Goal: Contribute content

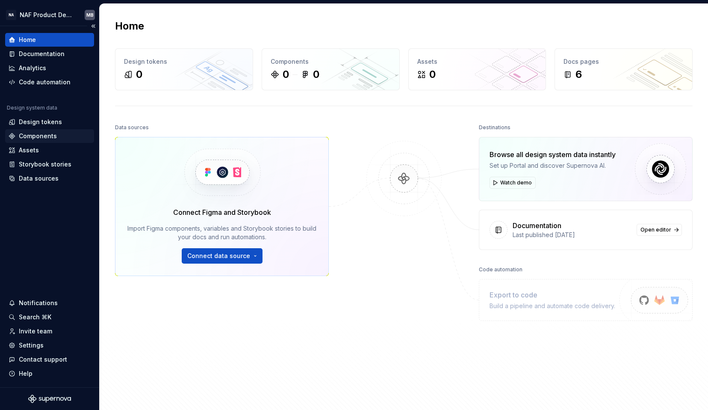
click at [28, 137] on div "Components" at bounding box center [38, 136] width 38 height 9
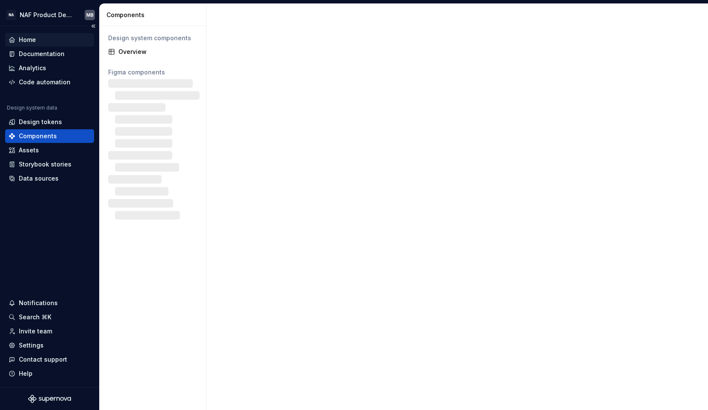
click at [32, 35] on div "Home" at bounding box center [49, 40] width 89 height 14
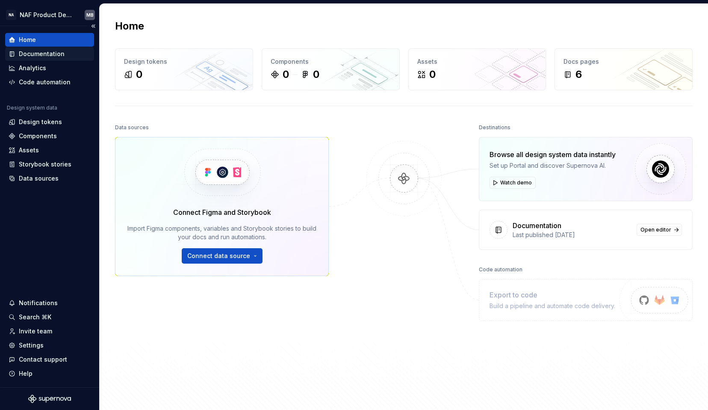
click at [42, 53] on div "Documentation" at bounding box center [42, 54] width 46 height 9
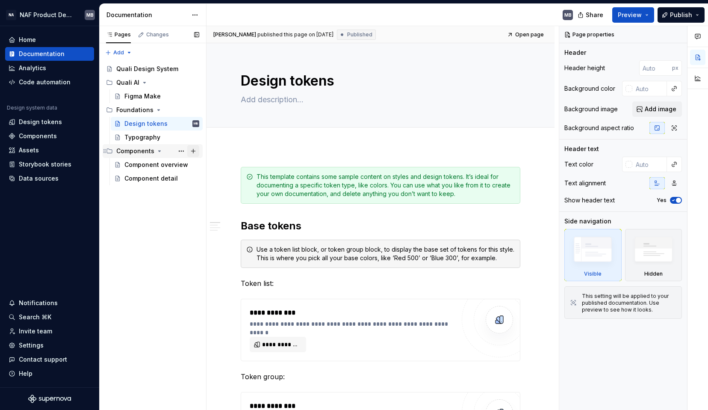
click at [195, 151] on button "Page tree" at bounding box center [193, 151] width 12 height 12
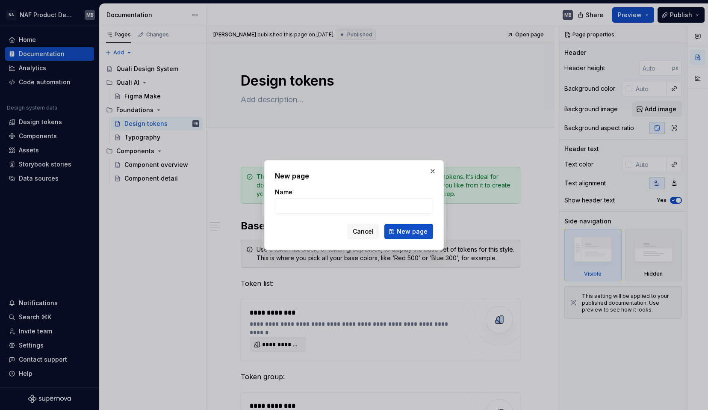
type textarea "*"
type input "Ba"
type textarea "*"
type input "Badges"
click at [406, 228] on span "New page" at bounding box center [412, 231] width 31 height 9
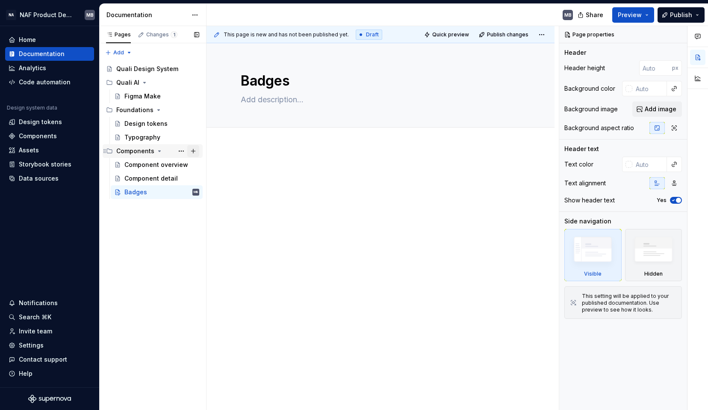
click at [194, 150] on button "Page tree" at bounding box center [193, 151] width 12 height 12
type textarea "*"
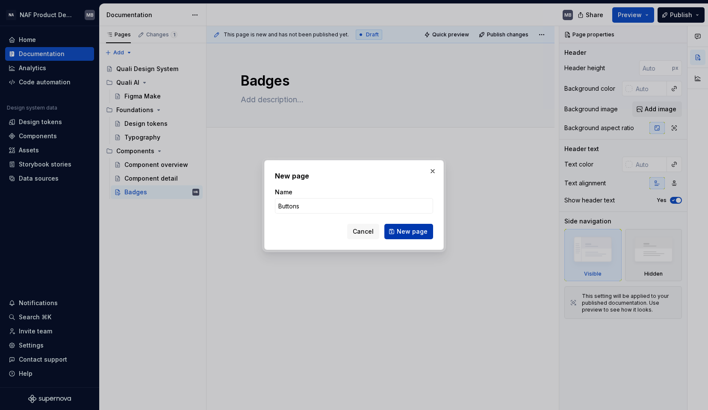
type input "Buttons"
click at [412, 229] on span "New page" at bounding box center [412, 231] width 31 height 9
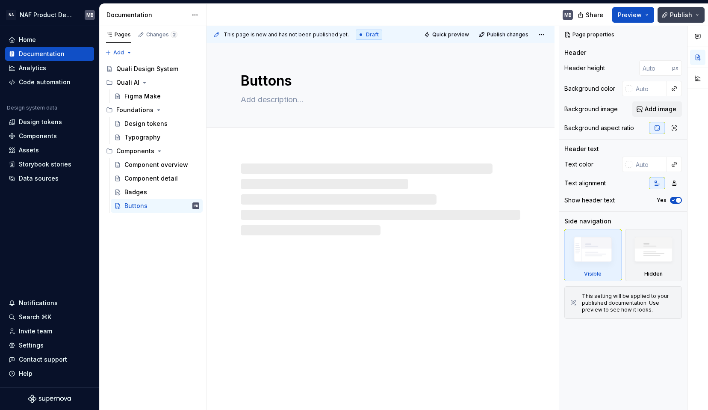
click at [692, 15] on span "Publish" at bounding box center [681, 15] width 22 height 9
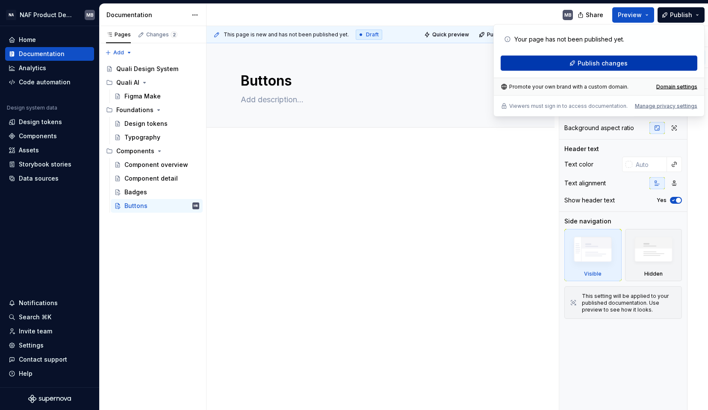
click at [624, 67] on span "Publish changes" at bounding box center [603, 63] width 50 height 9
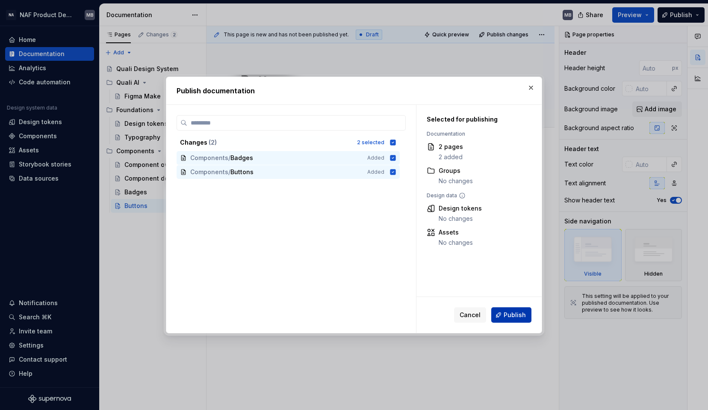
click at [514, 316] on span "Publish" at bounding box center [515, 314] width 22 height 9
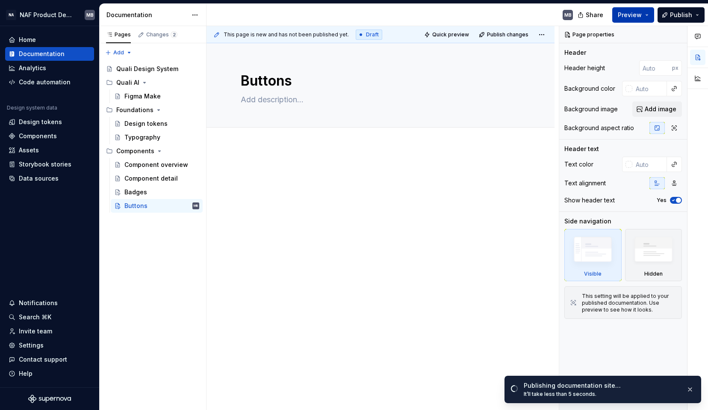
click at [650, 12] on button "Preview" at bounding box center [633, 14] width 42 height 15
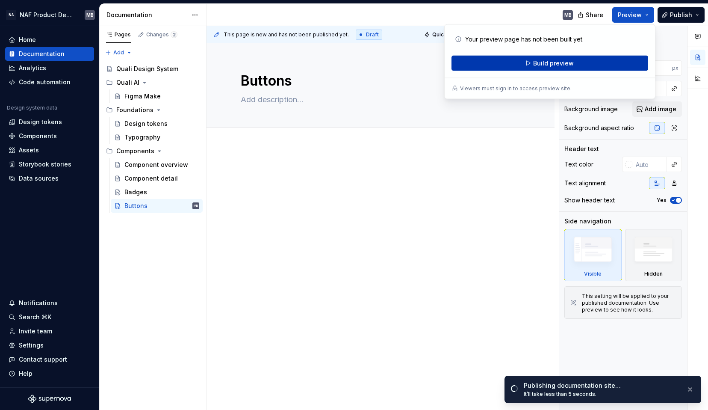
click at [562, 64] on span "Build preview" at bounding box center [553, 63] width 41 height 9
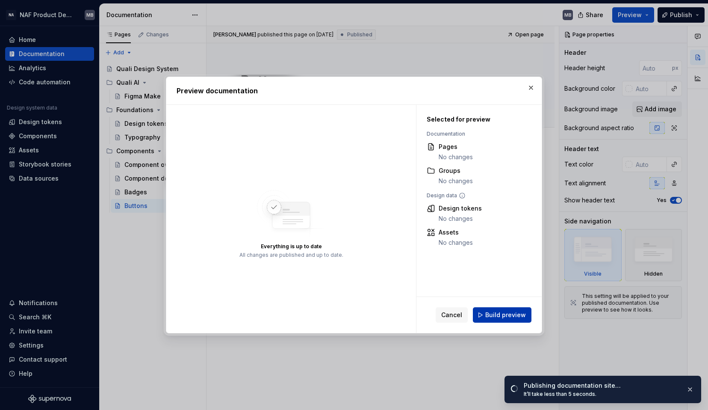
click at [508, 315] on span "Build preview" at bounding box center [505, 314] width 41 height 9
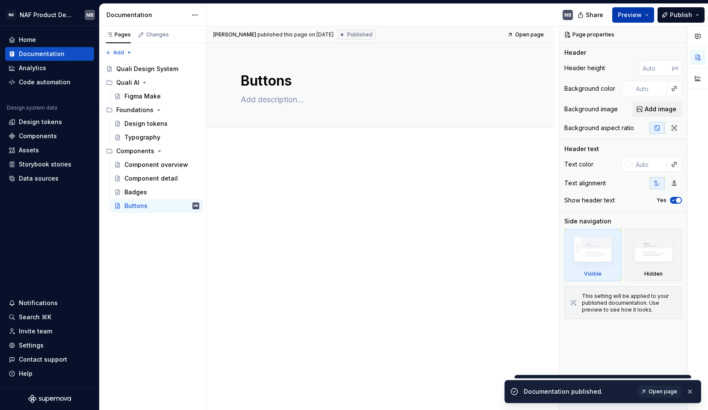
click at [650, 11] on button "Preview" at bounding box center [633, 14] width 42 height 15
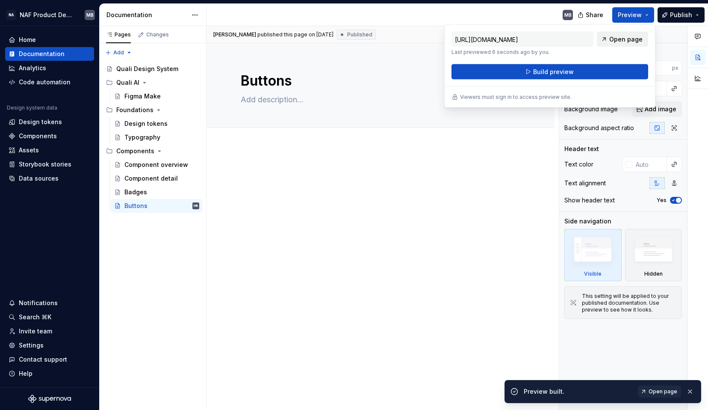
click at [619, 38] on span "Open page" at bounding box center [625, 39] width 33 height 9
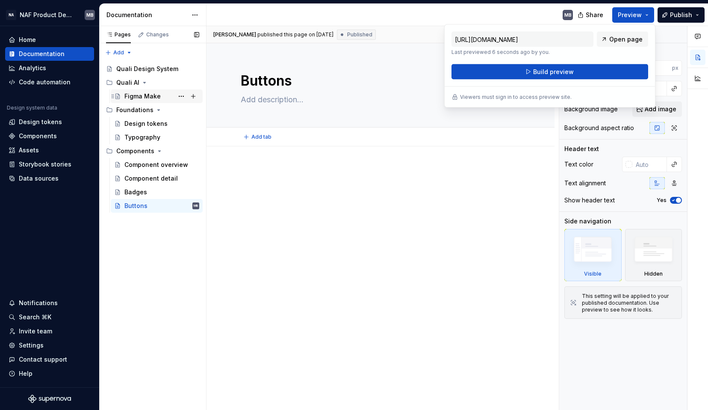
type textarea "*"
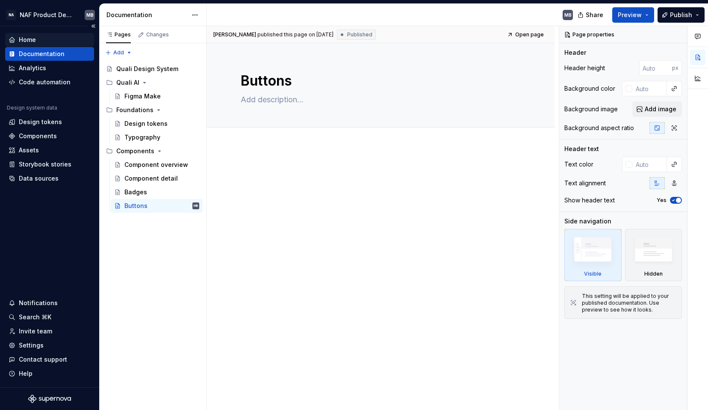
click at [27, 41] on div "Home" at bounding box center [27, 39] width 17 height 9
